Goal: Transaction & Acquisition: Purchase product/service

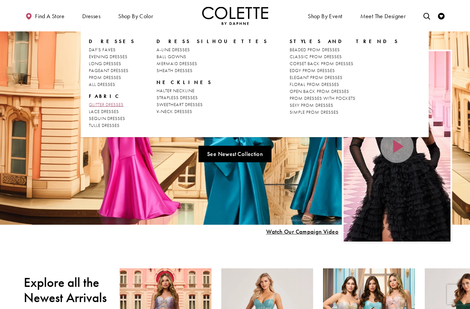
click at [120, 102] on span "GLITTER DRESSES" at bounding box center [106, 104] width 35 height 6
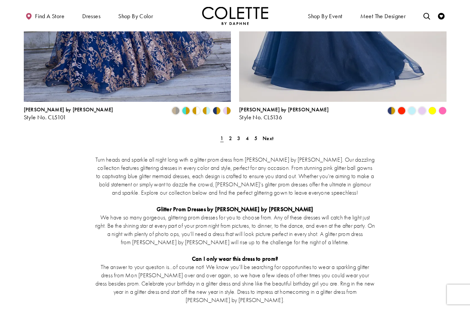
scroll to position [1240, 0]
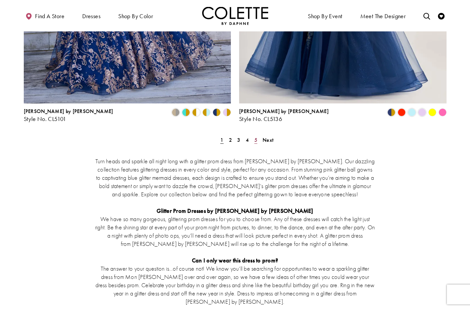
click at [256, 136] on span "5" at bounding box center [255, 139] width 3 height 7
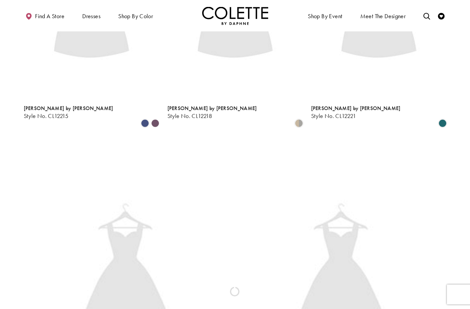
scroll to position [36, 0]
